Goal: Task Accomplishment & Management: Manage account settings

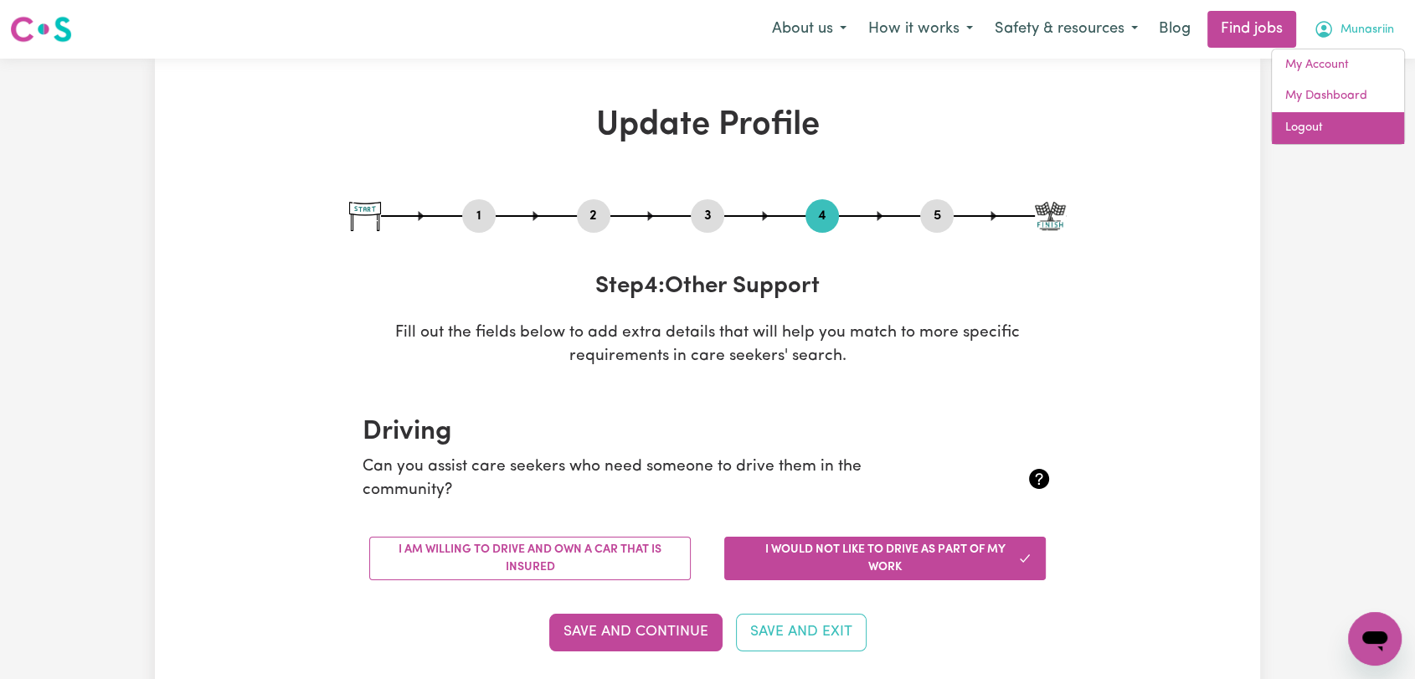
click at [1337, 142] on link "Logout" at bounding box center [1338, 128] width 132 height 32
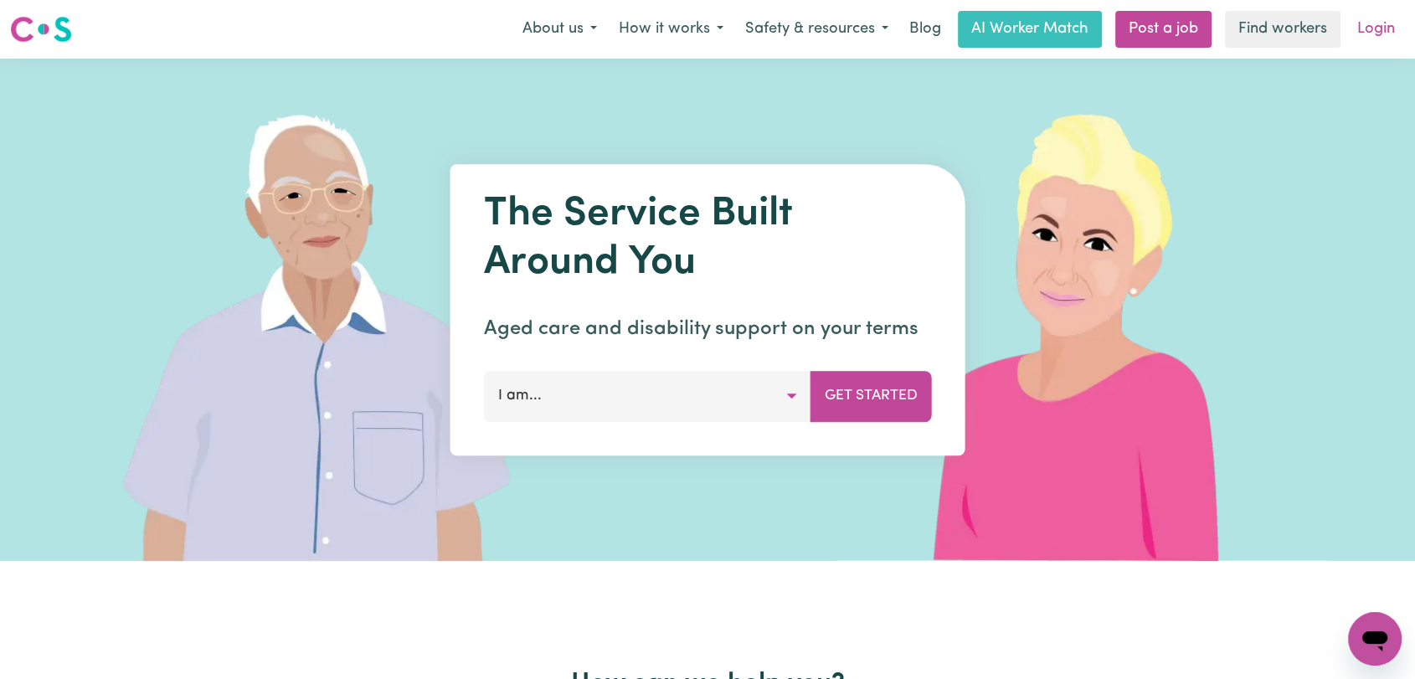
click at [1375, 26] on link "Login" at bounding box center [1376, 29] width 58 height 37
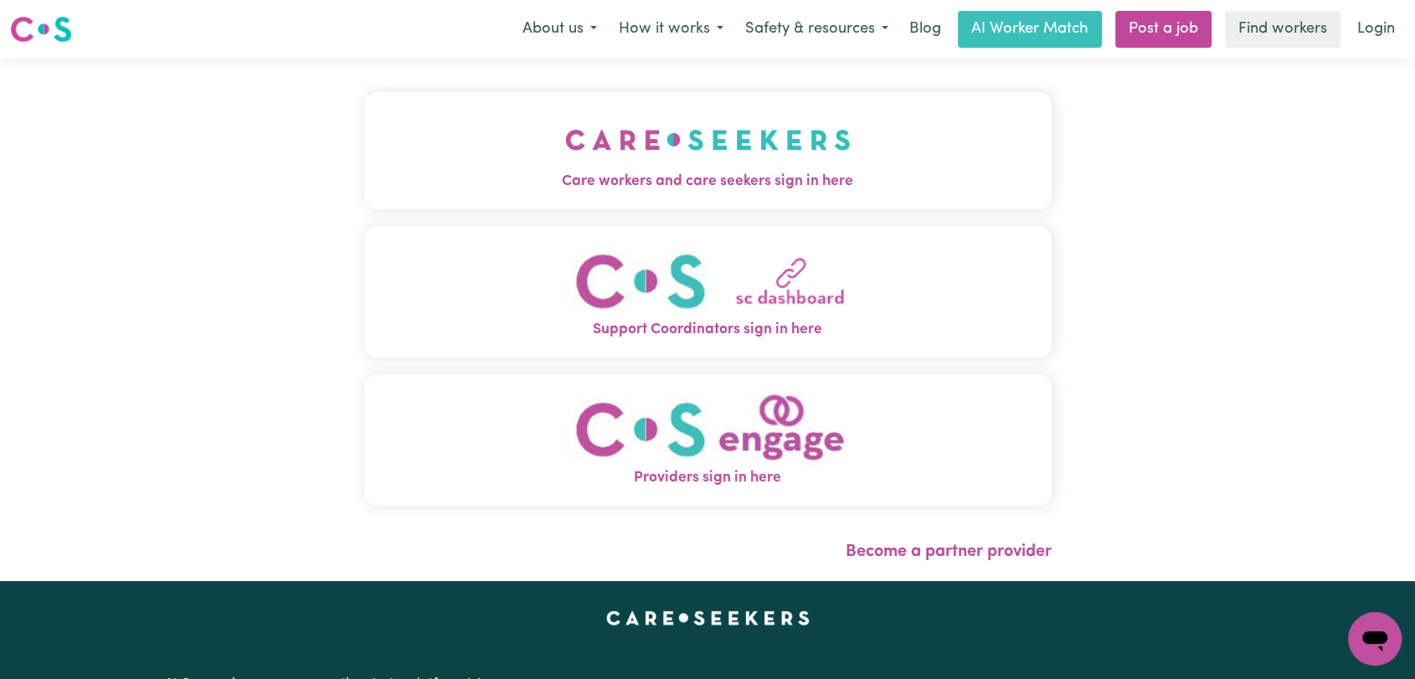
drag, startPoint x: 554, startPoint y: 142, endPoint x: 564, endPoint y: 162, distance: 22.5
click at [565, 143] on img "Care workers and care seekers sign in here" at bounding box center [708, 140] width 286 height 62
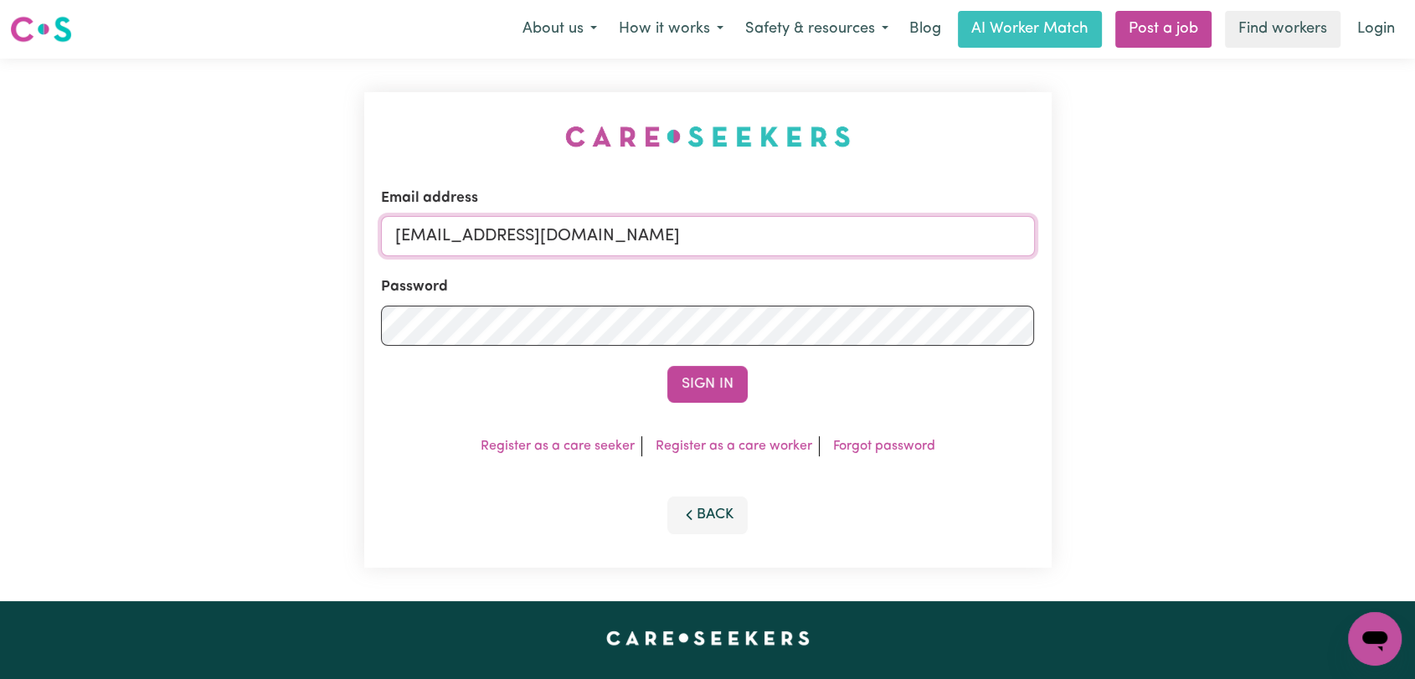
click at [720, 241] on input "[EMAIL_ADDRESS][DOMAIN_NAME]" at bounding box center [708, 236] width 654 height 40
drag, startPoint x: 481, startPoint y: 234, endPoint x: 784, endPoint y: 267, distance: 304.9
click at [784, 267] on form "Email address Superuser~[EMAIL_ADDRESS][DOMAIN_NAME] Password Sign In" at bounding box center [708, 295] width 654 height 215
type input "Superuser~[EMAIL_ADDRESS][DOMAIN_NAME]"
click at [702, 388] on button "Sign In" at bounding box center [707, 384] width 80 height 37
